Goal: Find specific page/section: Find specific page/section

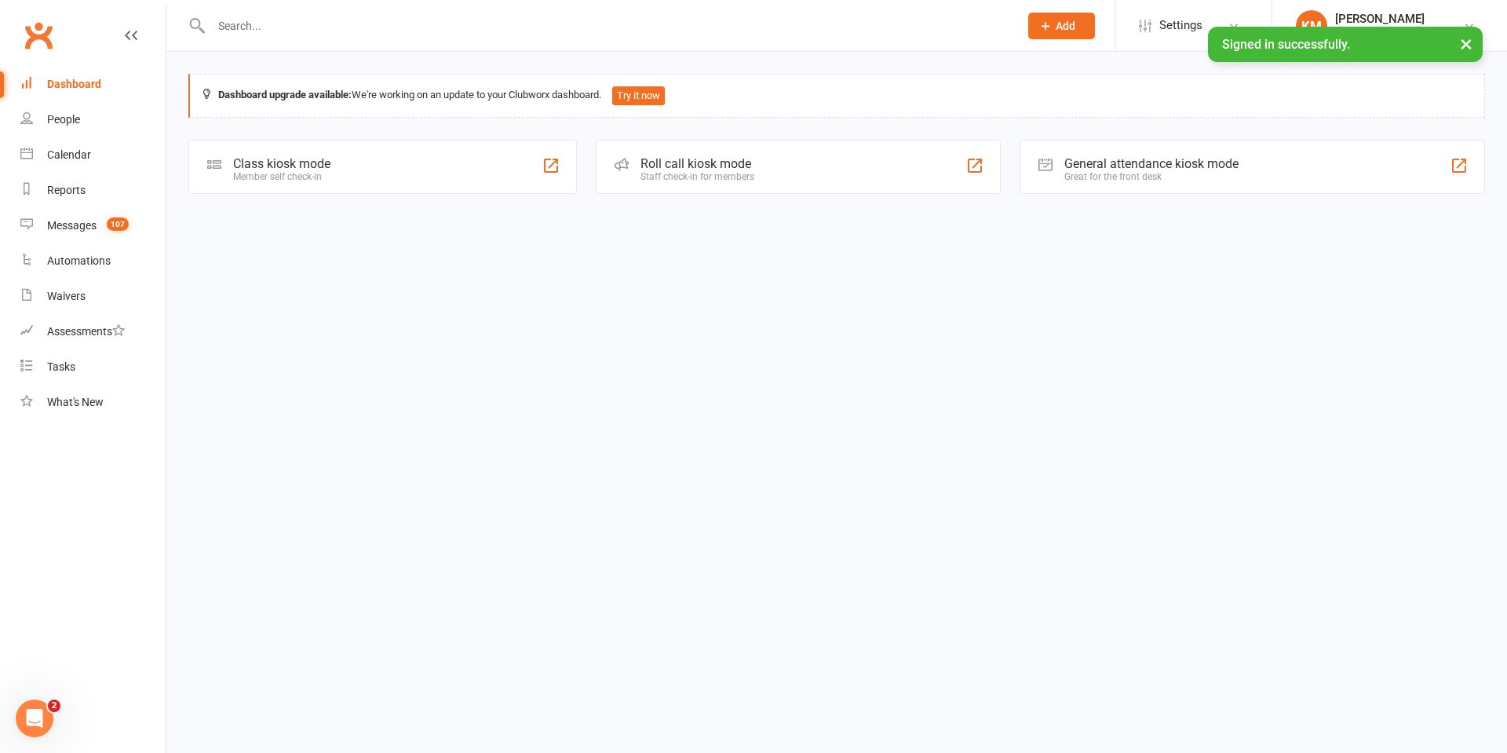
click at [284, 20] on input "text" at bounding box center [606, 26] width 801 height 22
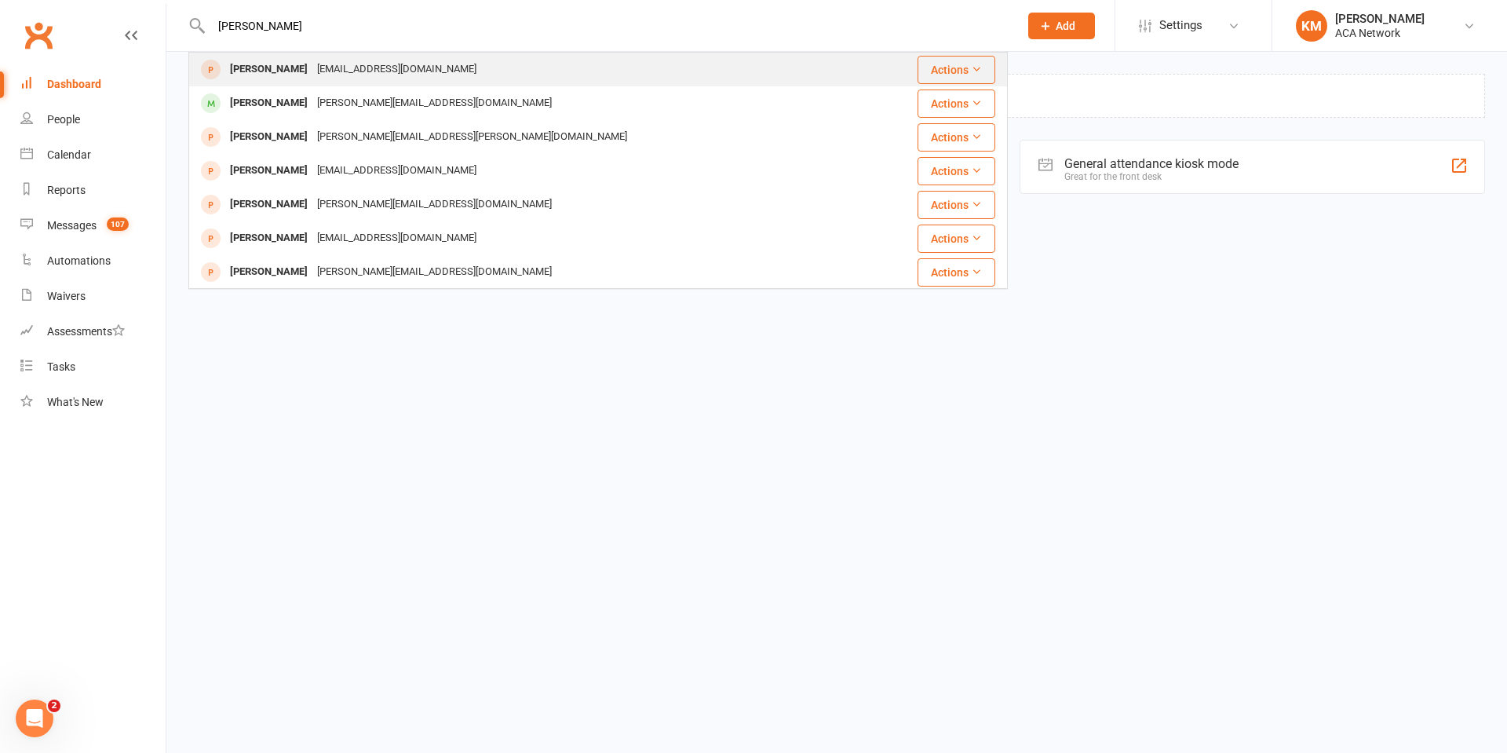
type input "[PERSON_NAME]"
click at [323, 64] on div "[EMAIL_ADDRESS][DOMAIN_NAME]" at bounding box center [396, 69] width 169 height 23
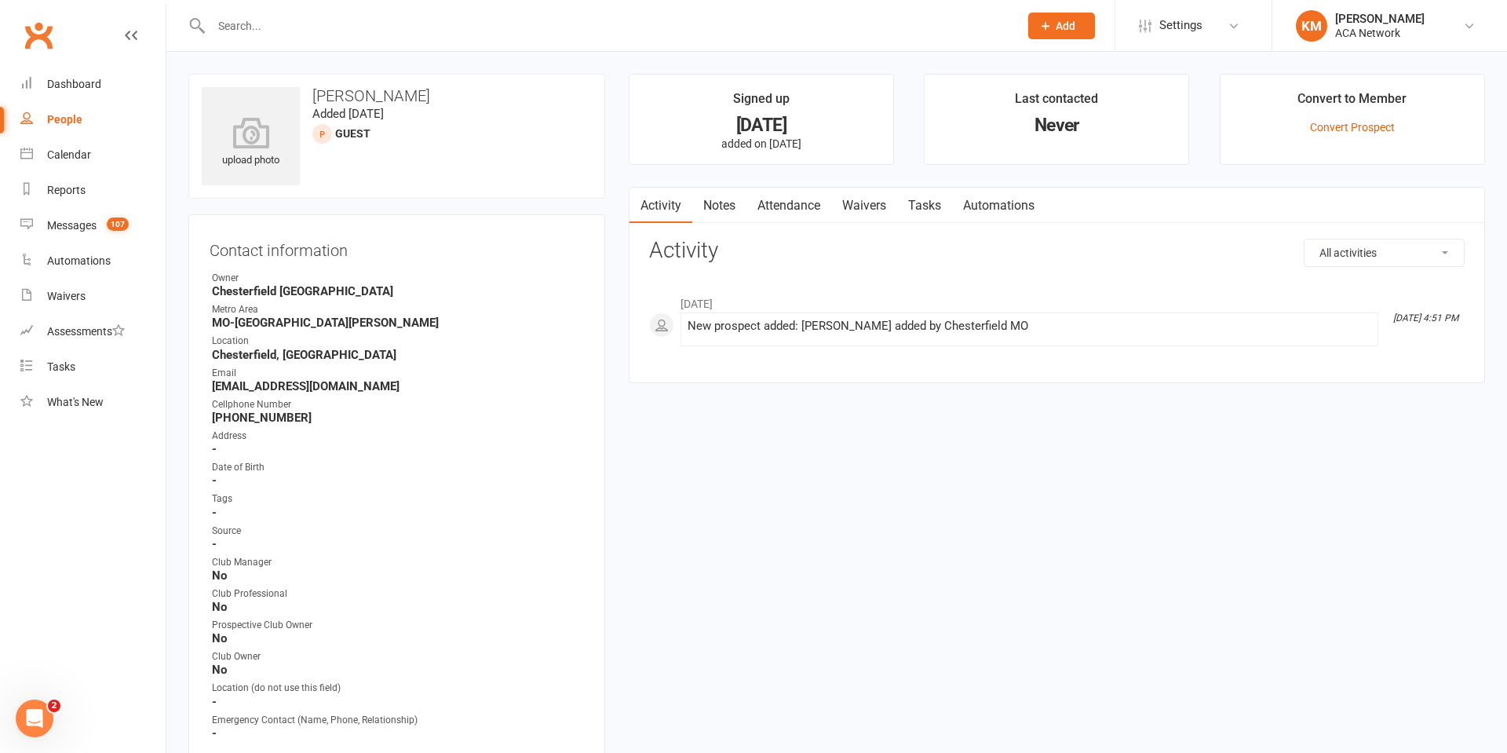
click at [218, 21] on input "text" at bounding box center [606, 26] width 801 height 22
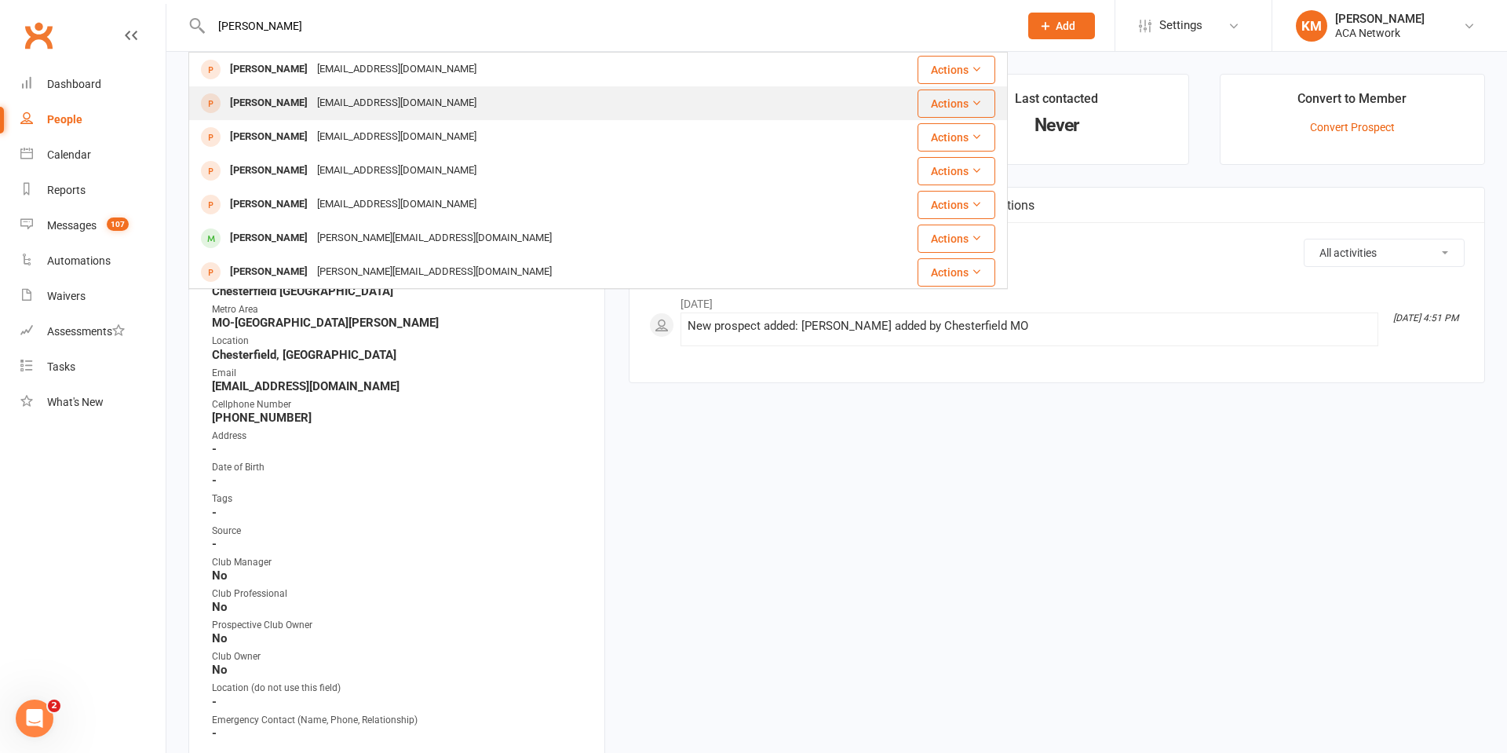
type input "[PERSON_NAME]"
click at [281, 100] on div "[PERSON_NAME]" at bounding box center [268, 103] width 87 height 23
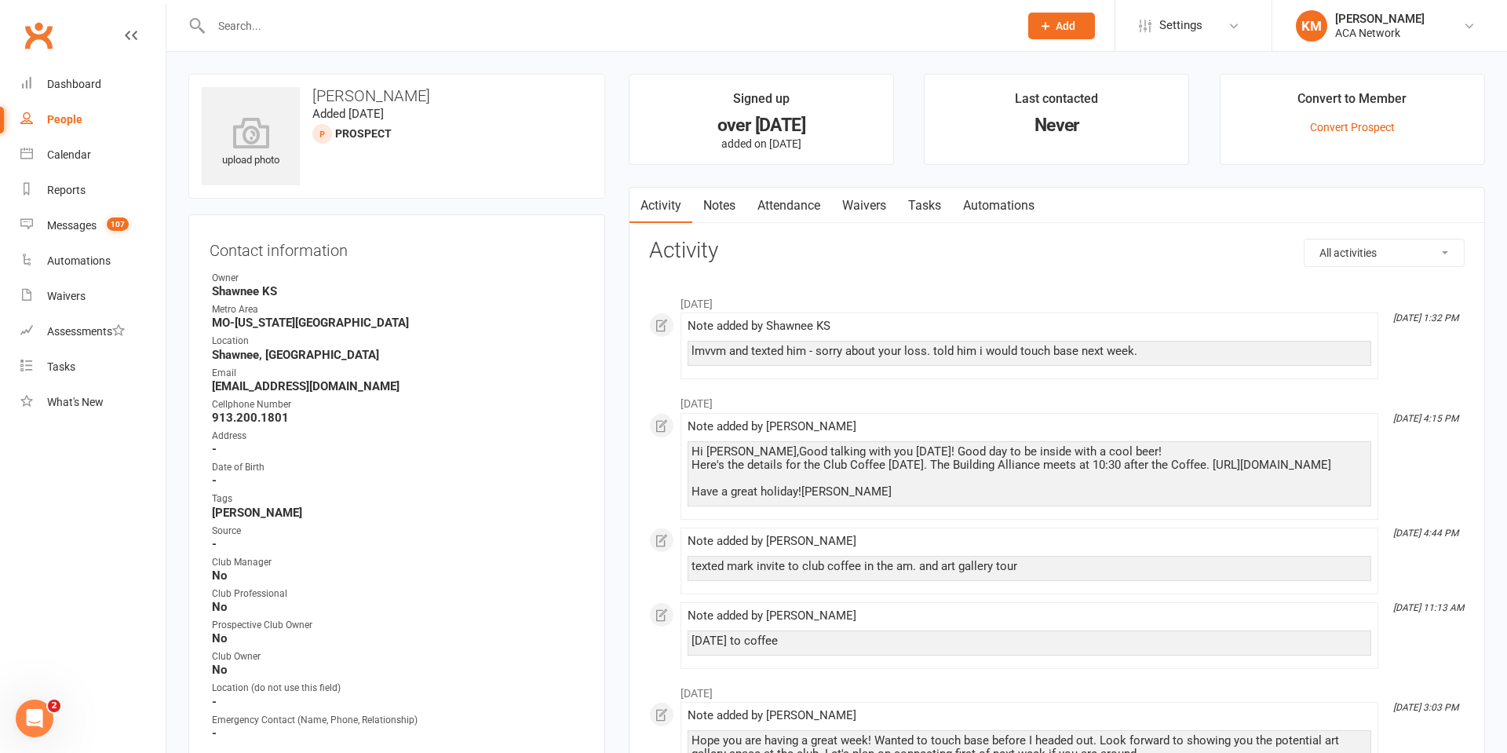
click at [261, 27] on input "text" at bounding box center [606, 26] width 801 height 22
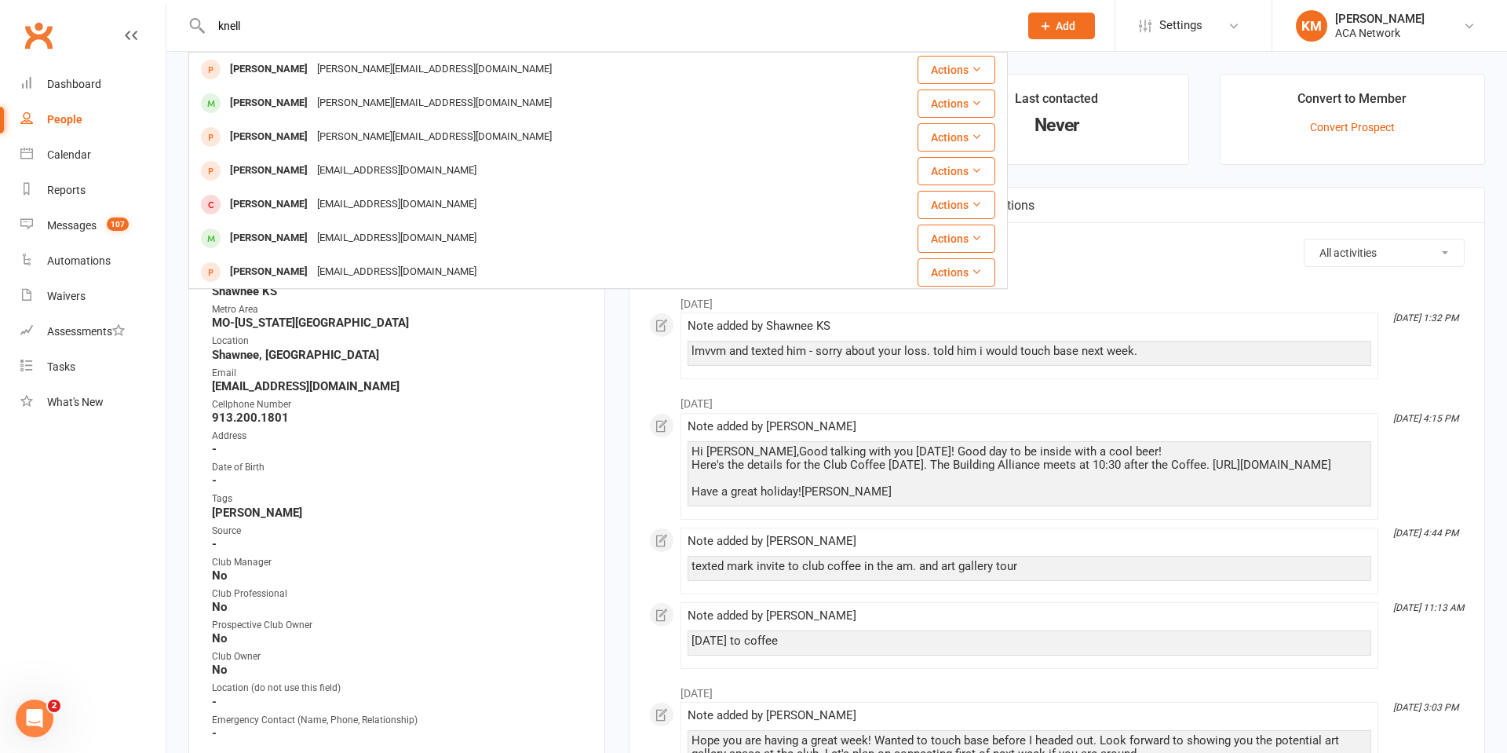
drag, startPoint x: 284, startPoint y: 24, endPoint x: 196, endPoint y: 19, distance: 88.1
click at [196, 19] on div "[PERSON_NAME] Pernelli [EMAIL_ADDRESS][DOMAIN_NAME] Actions [PERSON_NAME] [PERS…" at bounding box center [597, 25] width 819 height 51
type input "[PERSON_NAME]"
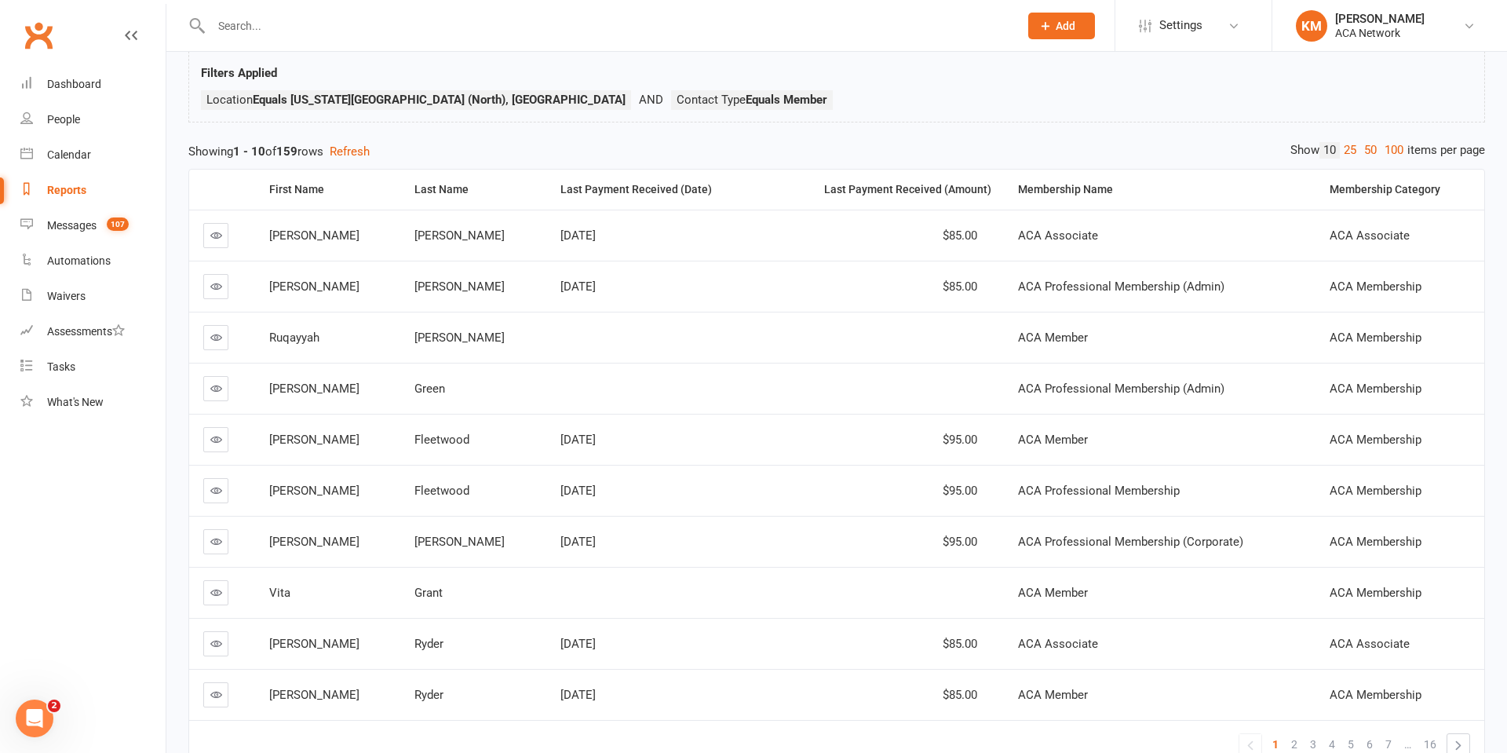
scroll to position [107, 0]
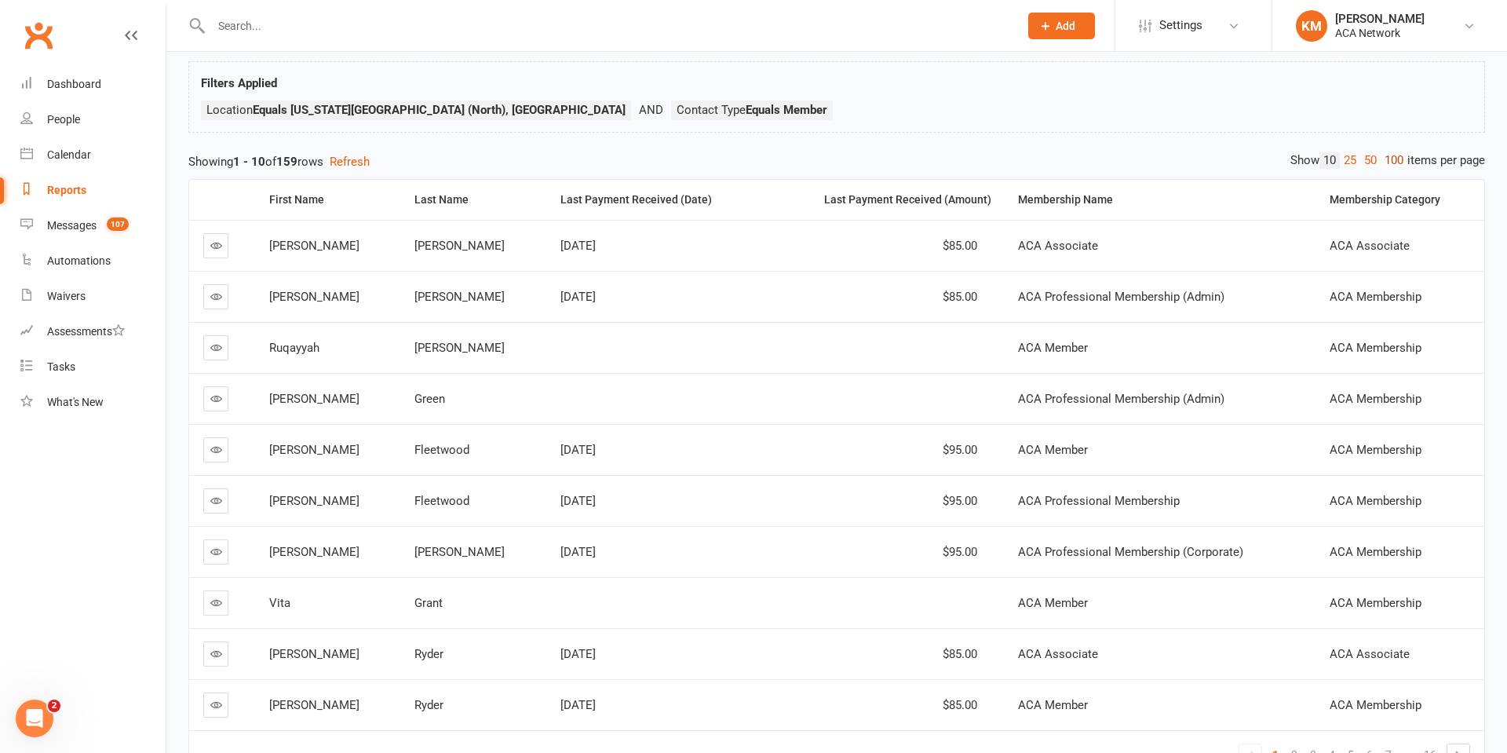
click at [1389, 152] on link "100" at bounding box center [1394, 160] width 27 height 16
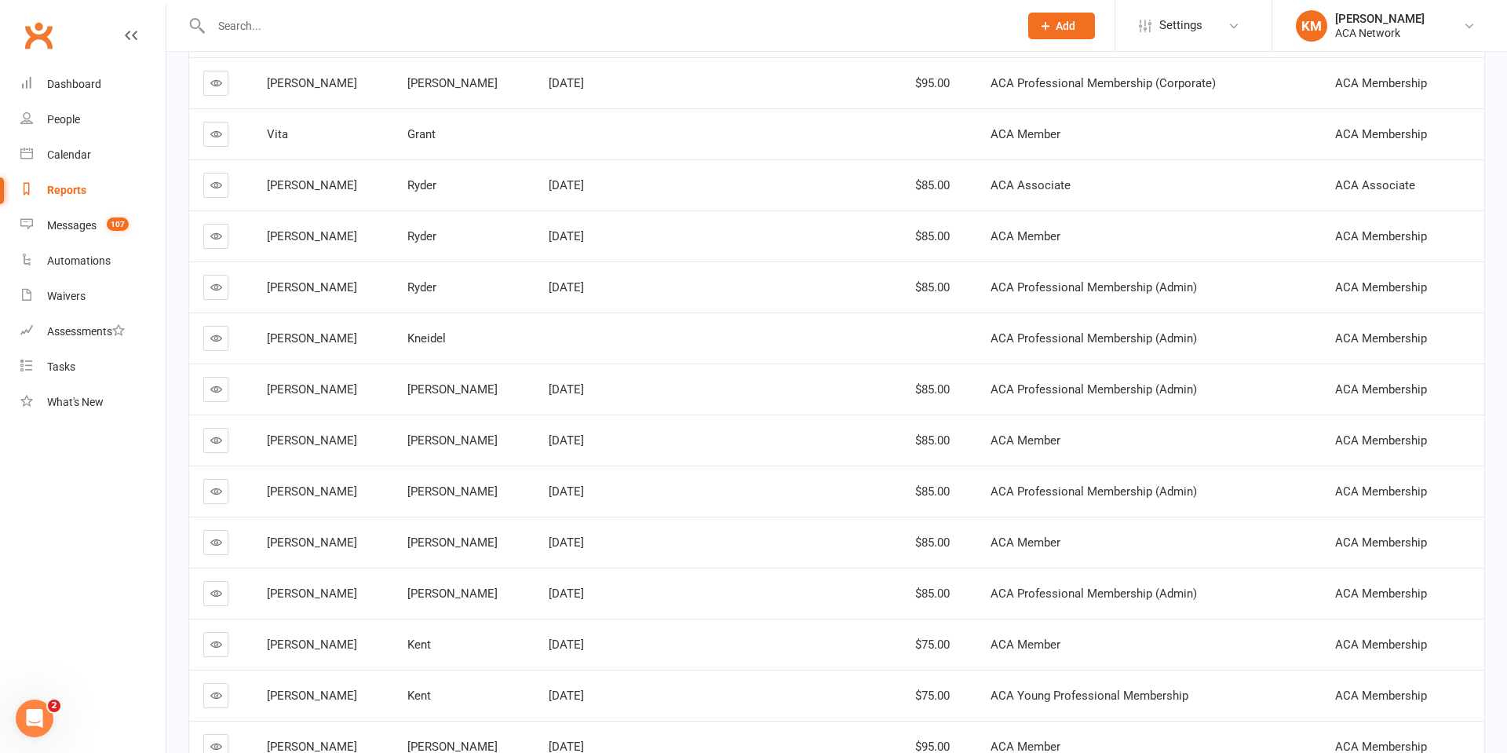
scroll to position [0, 0]
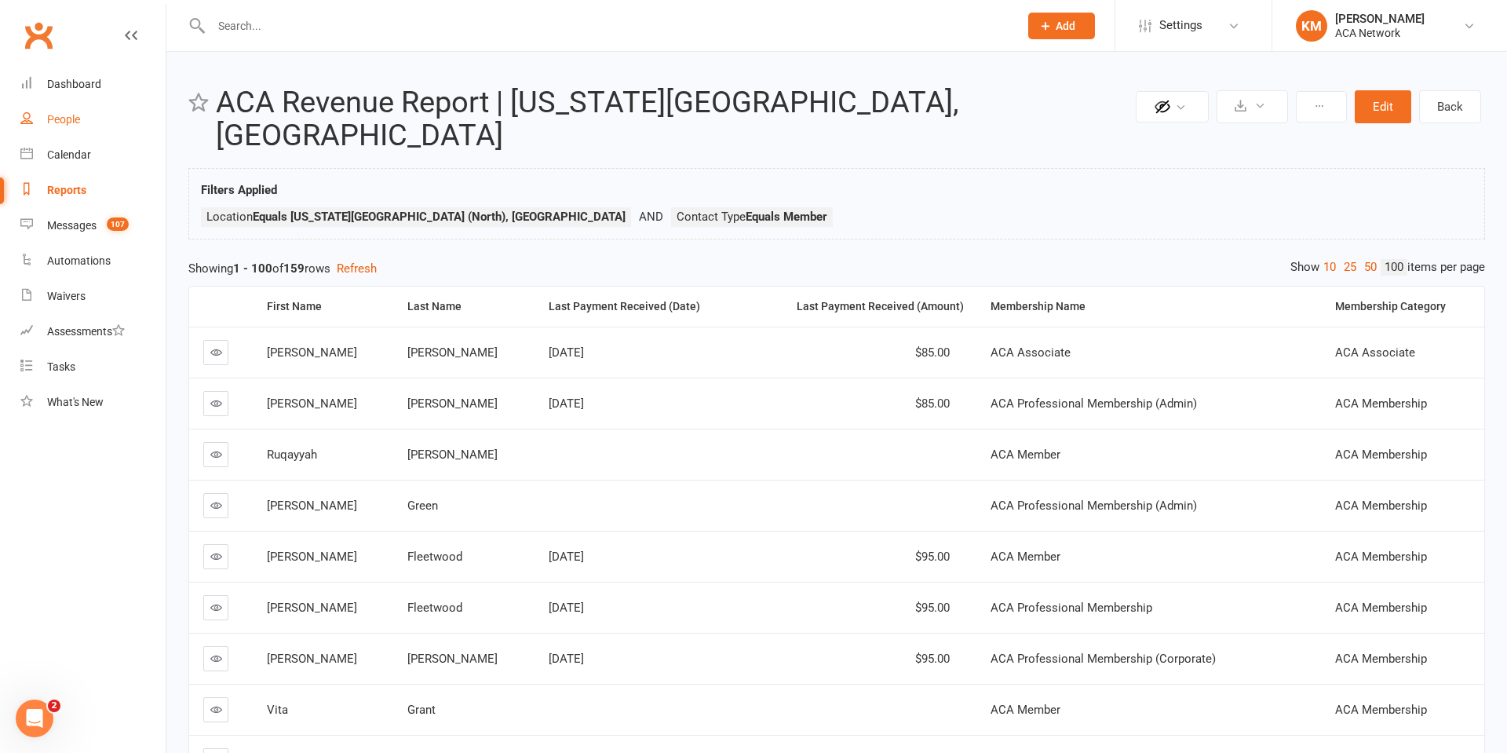
click at [63, 119] on div "People" at bounding box center [63, 119] width 33 height 13
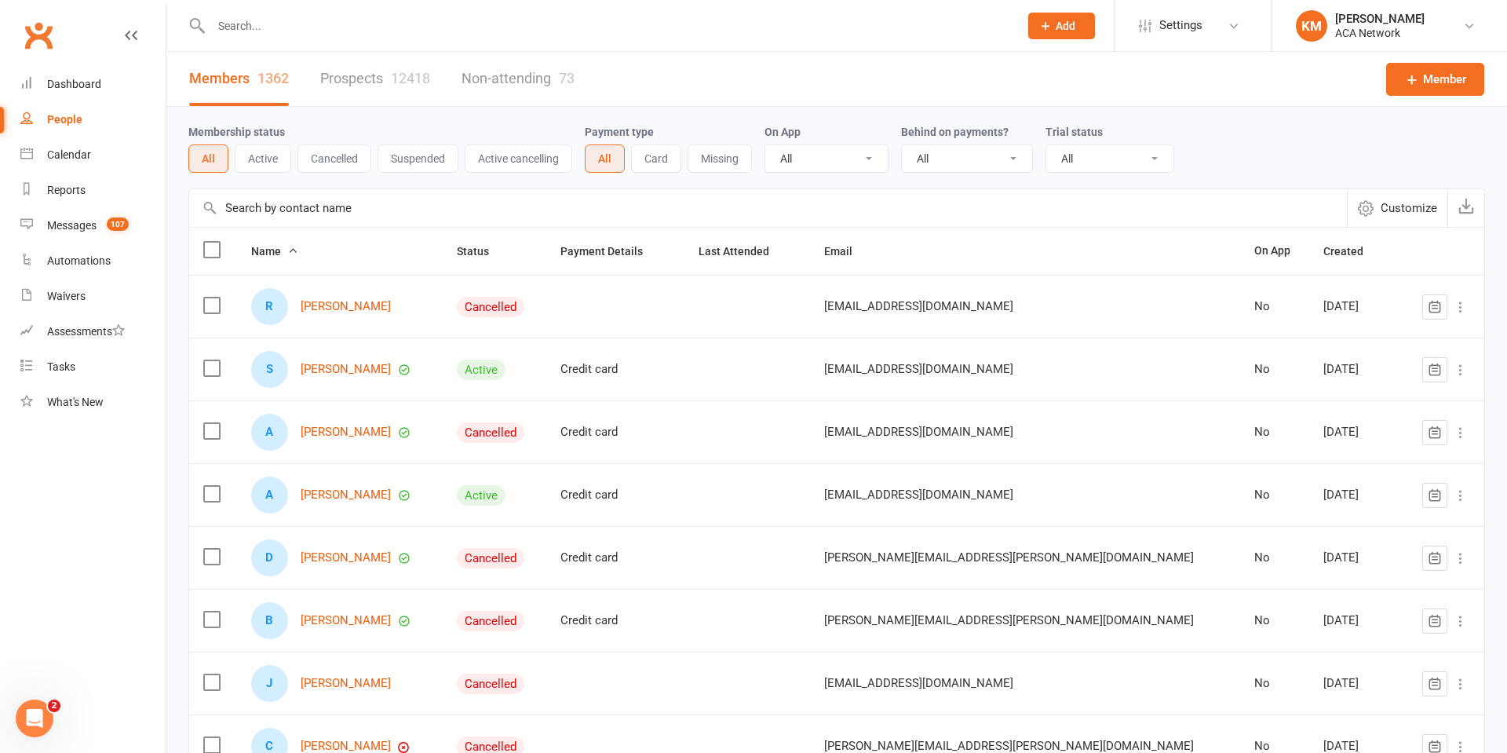
click at [257, 29] on input "text" at bounding box center [606, 26] width 801 height 22
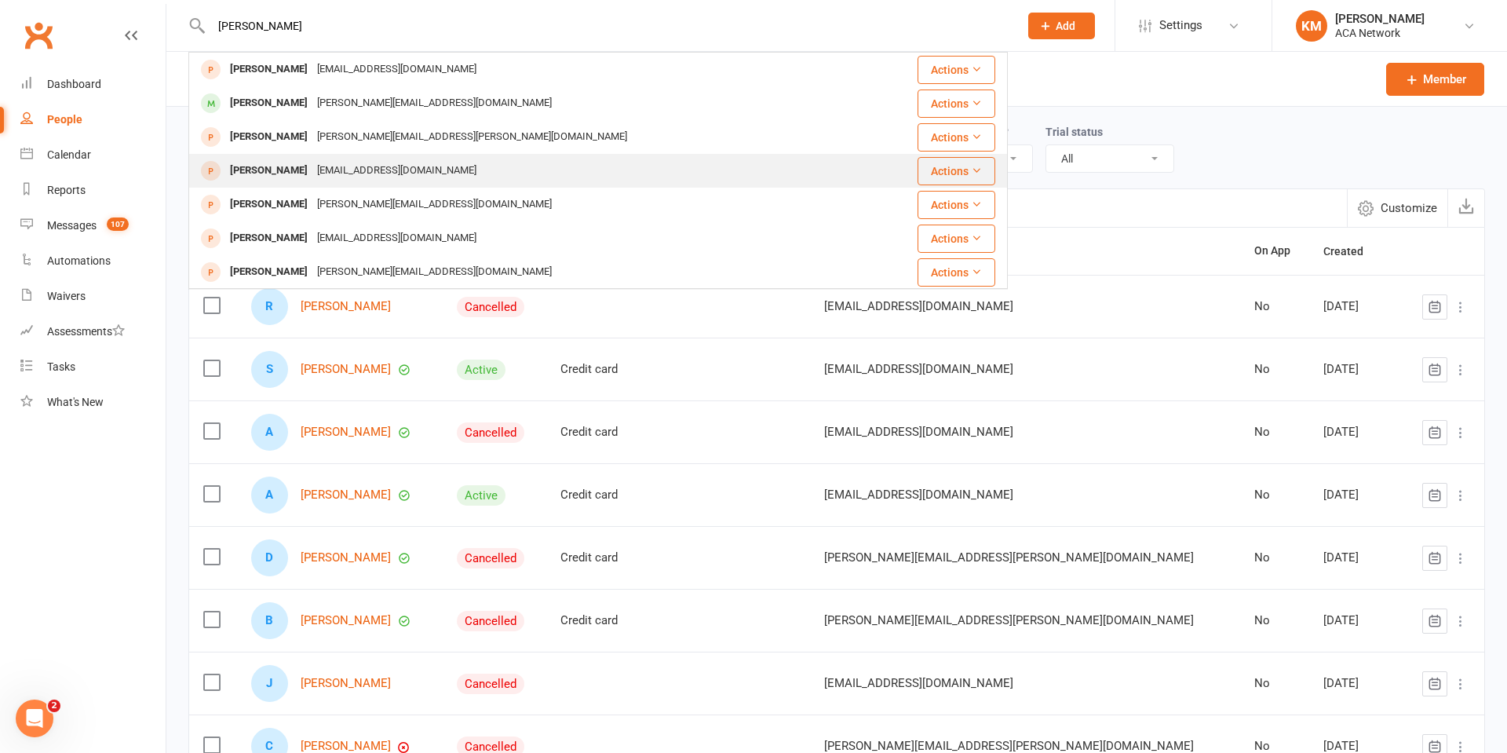
type input "[PERSON_NAME]"
click at [266, 170] on div "[PERSON_NAME]" at bounding box center [268, 170] width 87 height 23
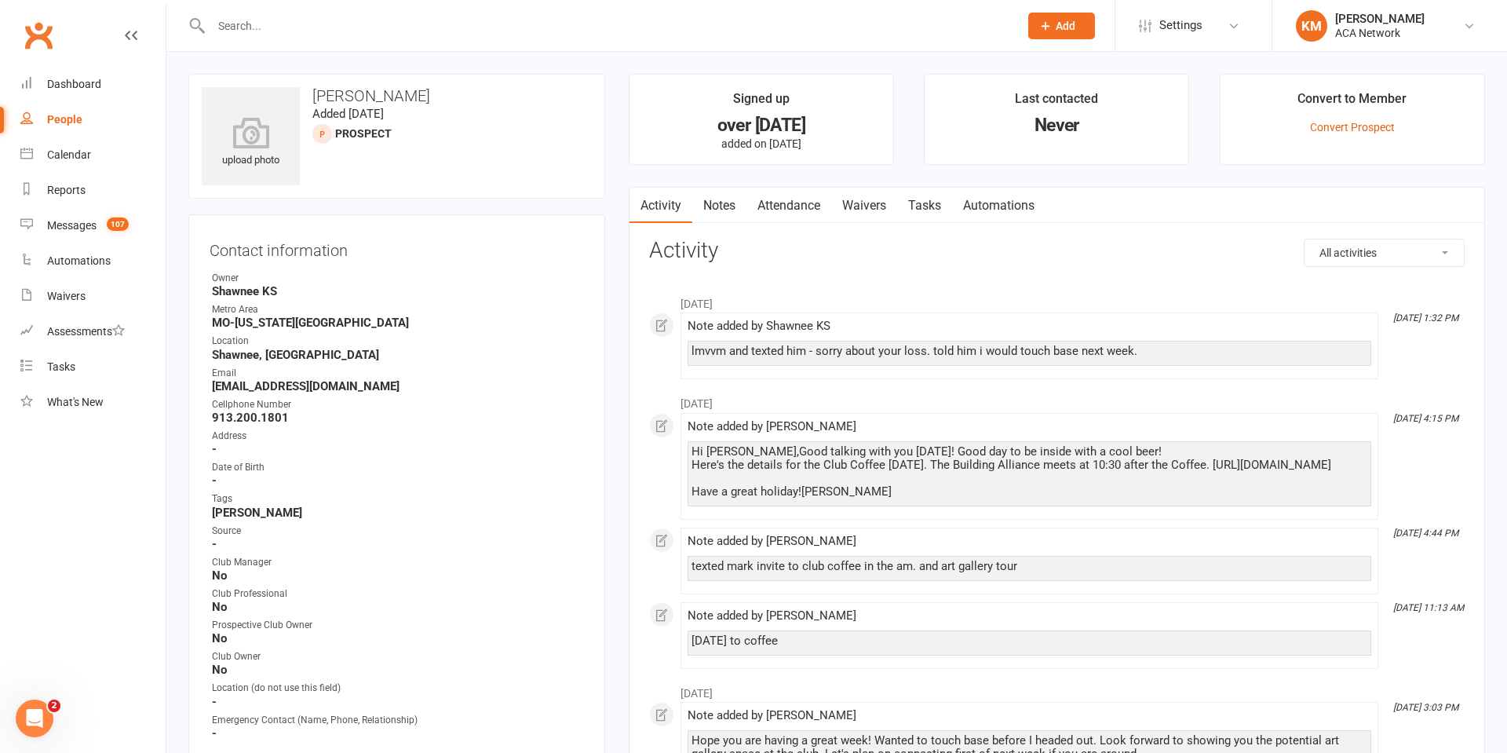
click at [237, 16] on input "text" at bounding box center [606, 26] width 801 height 22
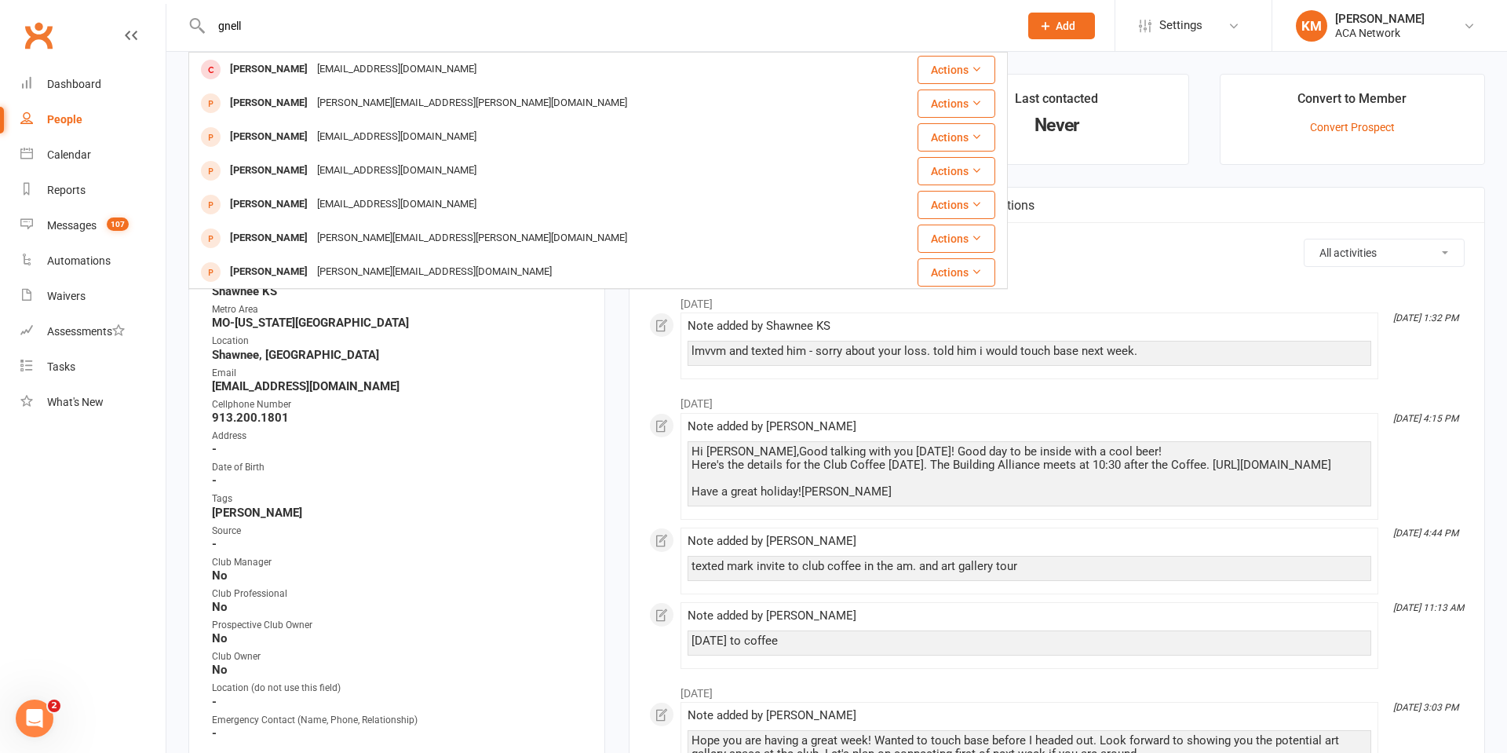
drag, startPoint x: 277, startPoint y: 21, endPoint x: 197, endPoint y: 29, distance: 80.4
click at [197, 29] on div "gnell Ginny Snell ginnysnell@gmail.com Actions Gina Burrell Gina.Burrell@53.com…" at bounding box center [597, 25] width 819 height 51
drag, startPoint x: 255, startPoint y: 25, endPoint x: 205, endPoint y: 25, distance: 50.2
click at [205, 25] on div "[PERSON_NAME] Pernelli [EMAIL_ADDRESS][DOMAIN_NAME] Actions [PERSON_NAME] [PERS…" at bounding box center [597, 25] width 819 height 51
type input "k"
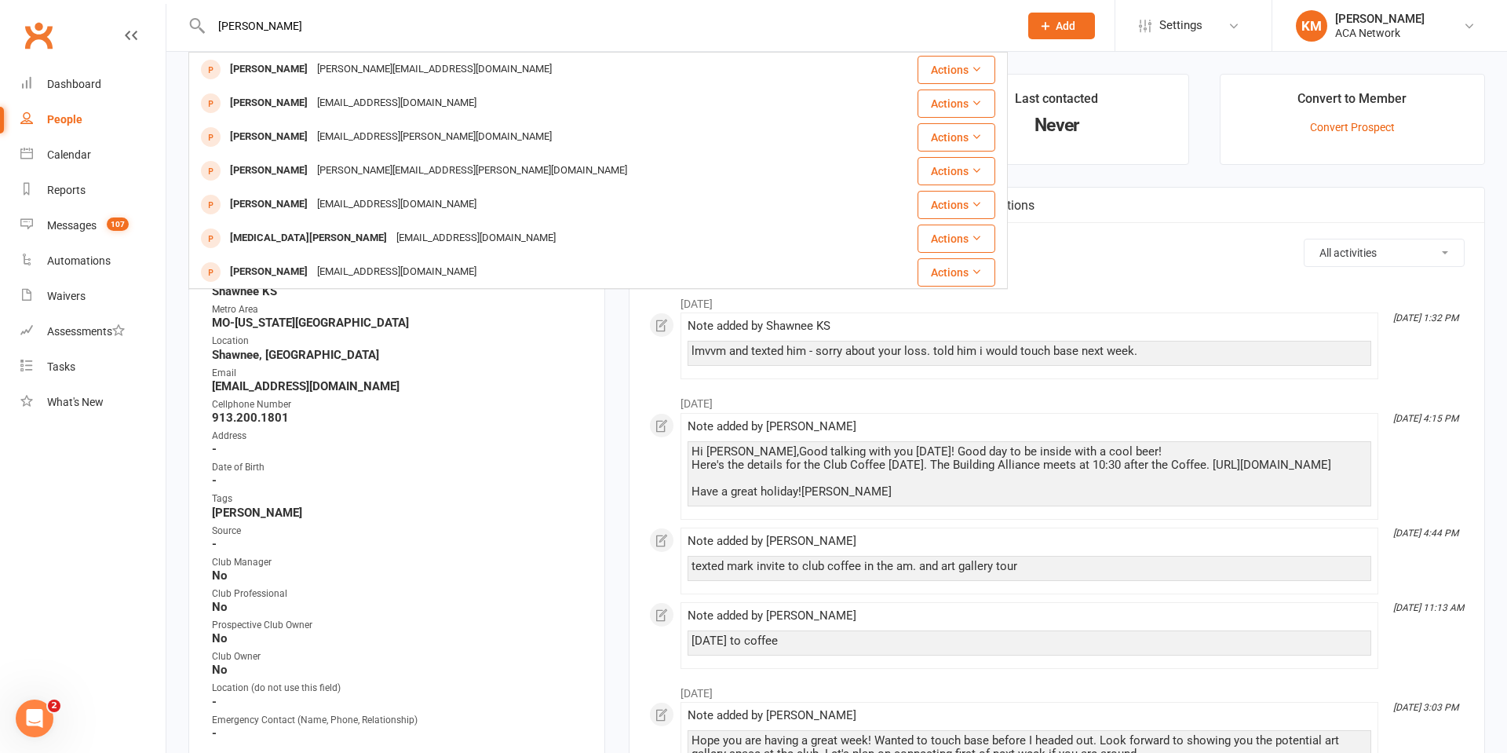
drag, startPoint x: 250, startPoint y: 29, endPoint x: 221, endPoint y: 23, distance: 30.5
click at [221, 23] on div "nell Michelle Pennell michelle@mplegacy.net Actions Bill Newton bill@newt.biz A…" at bounding box center [597, 25] width 819 height 51
click at [242, 27] on input "nell" at bounding box center [606, 26] width 801 height 22
type input "n"
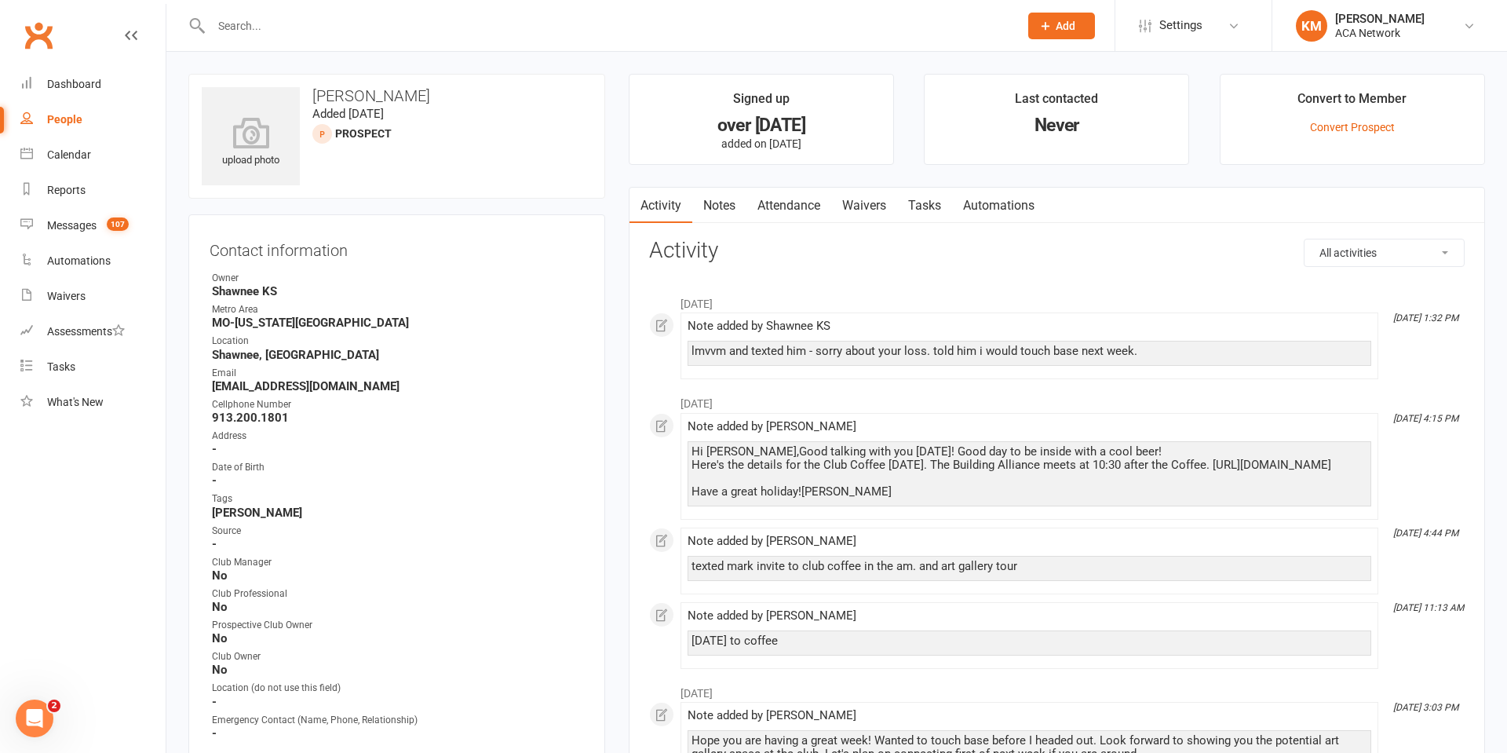
click at [253, 20] on input "text" at bounding box center [606, 26] width 801 height 22
type input "jan"
type input "Jan jensen"
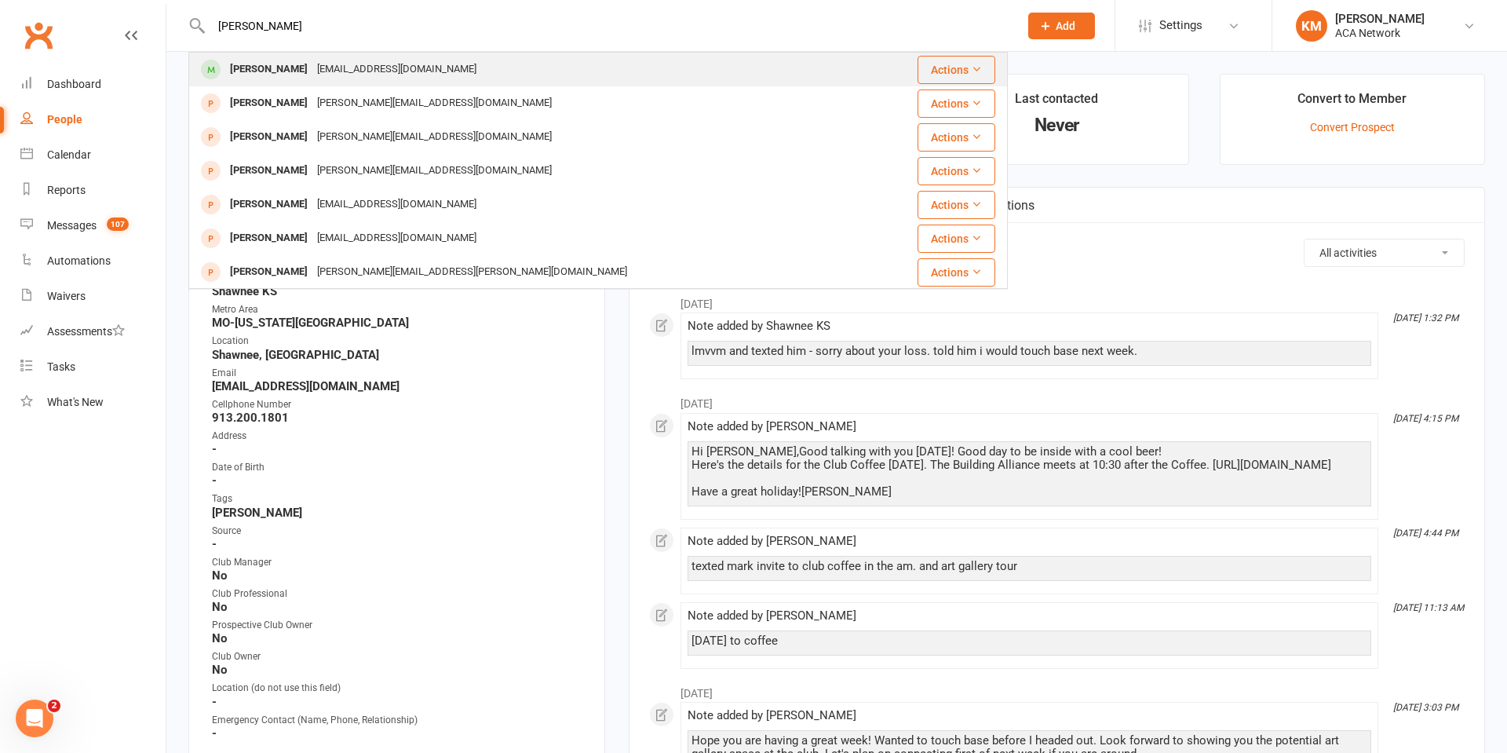
click at [256, 69] on div "Jan Jensen" at bounding box center [268, 69] width 87 height 23
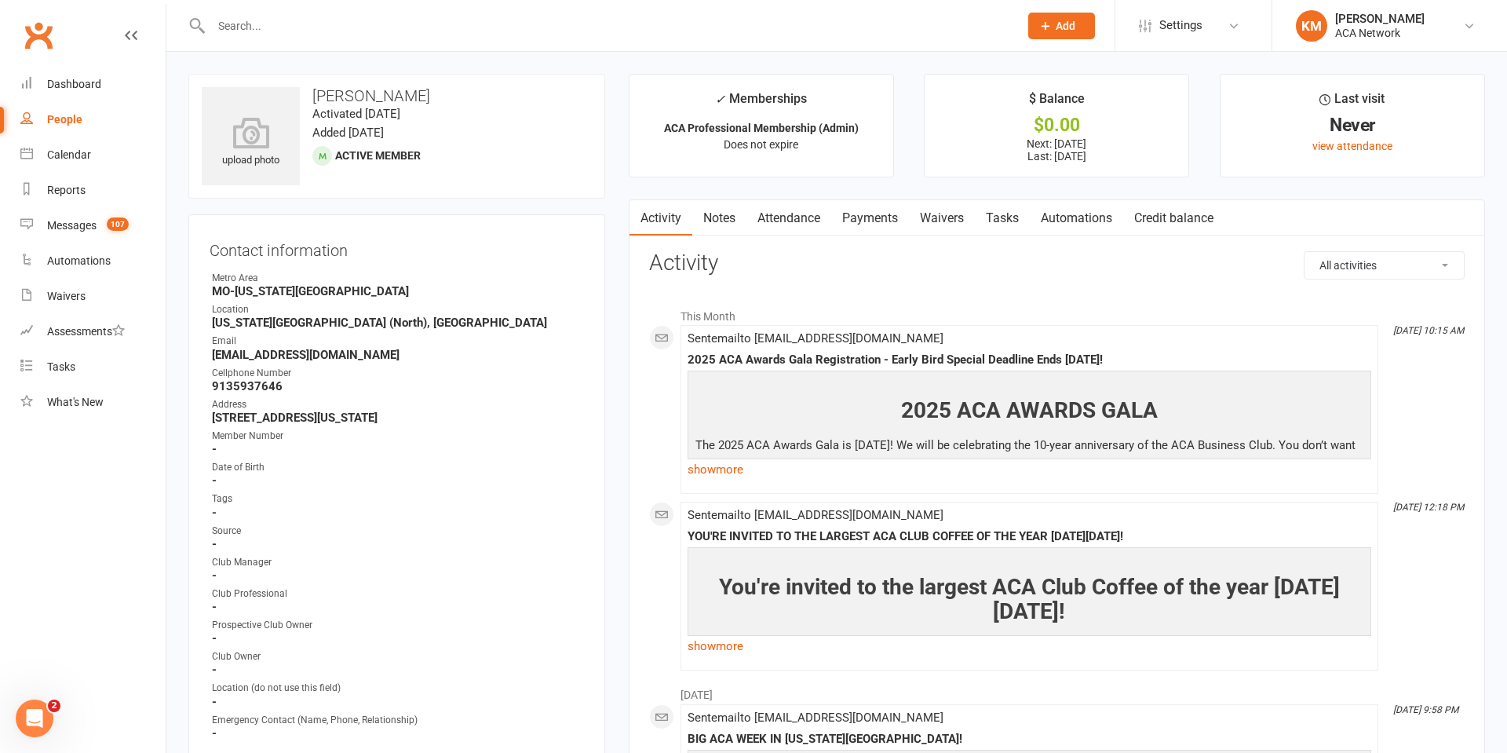
click at [244, 28] on input "text" at bounding box center [606, 26] width 801 height 22
